Goal: Find specific page/section: Find specific page/section

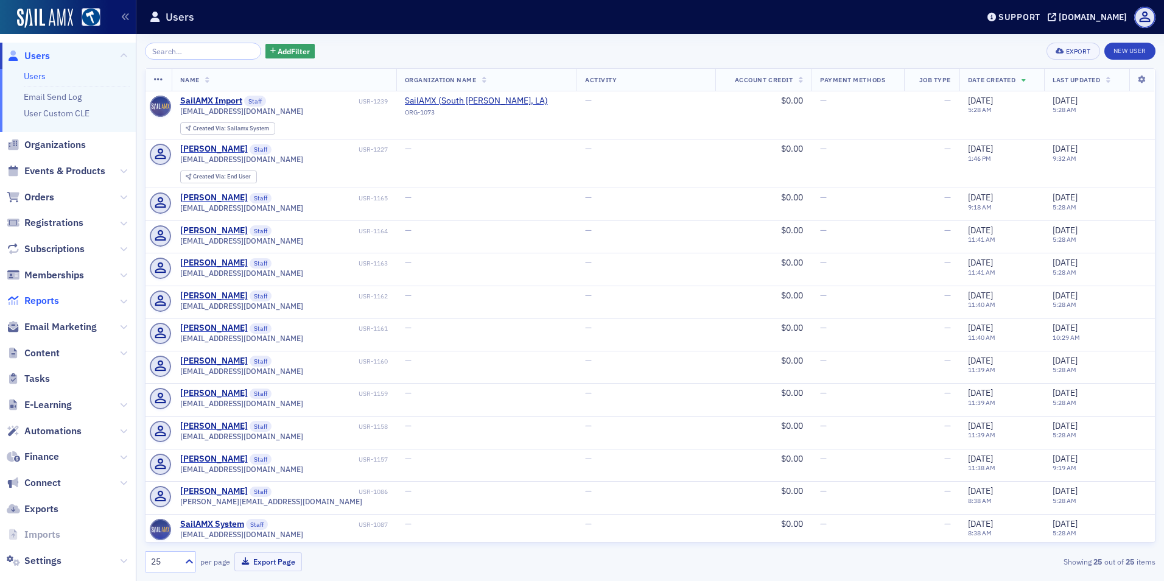
click at [57, 299] on span "Reports" at bounding box center [41, 300] width 35 height 13
